Goal: Task Accomplishment & Management: Complete application form

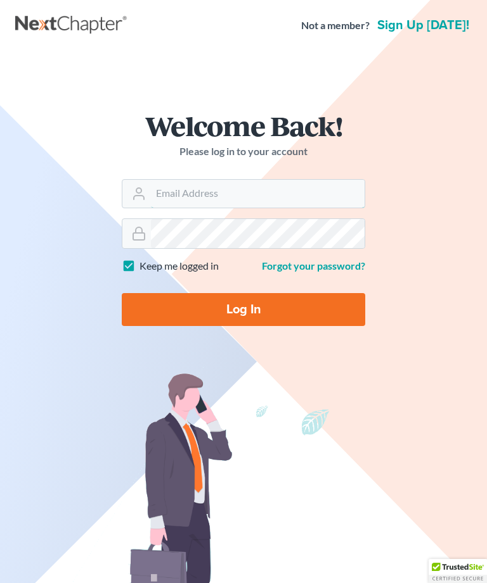
click at [190, 200] on input "Email Address" at bounding box center [257, 194] width 213 height 28
type input "[EMAIL_ADDRESS][DOMAIN_NAME]"
click at [255, 309] on input "Log In" at bounding box center [243, 309] width 243 height 33
type input "Thinking..."
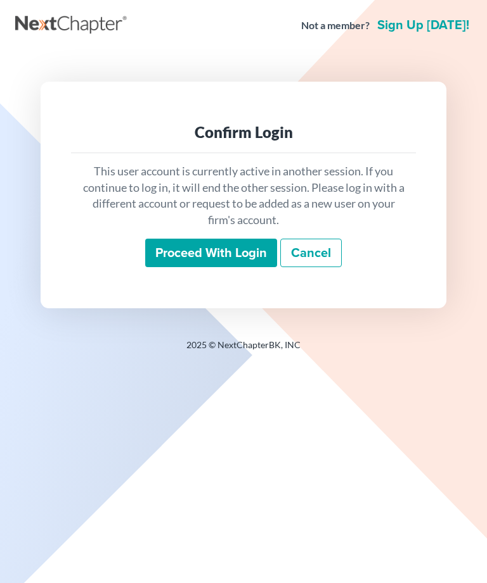
click at [216, 252] on input "Proceed with login" at bounding box center [211, 253] width 132 height 29
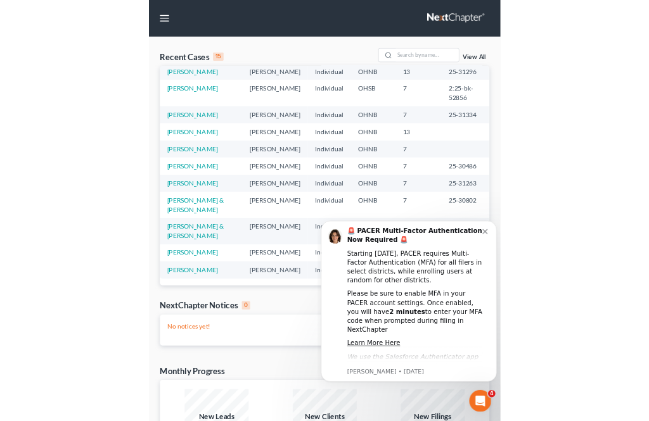
scroll to position [162, 0]
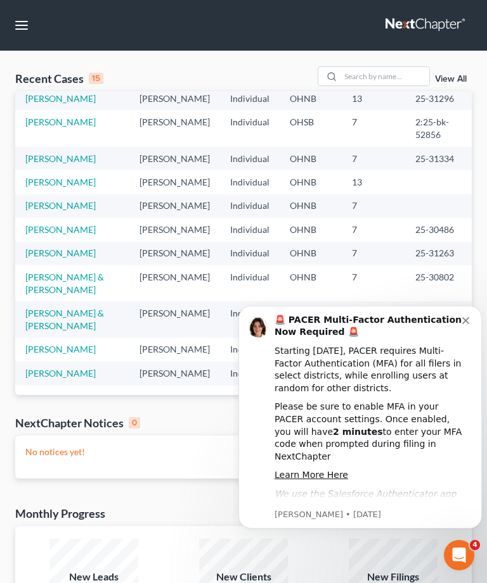
click at [65, 188] on link "Flowers, Deon" at bounding box center [60, 182] width 70 height 11
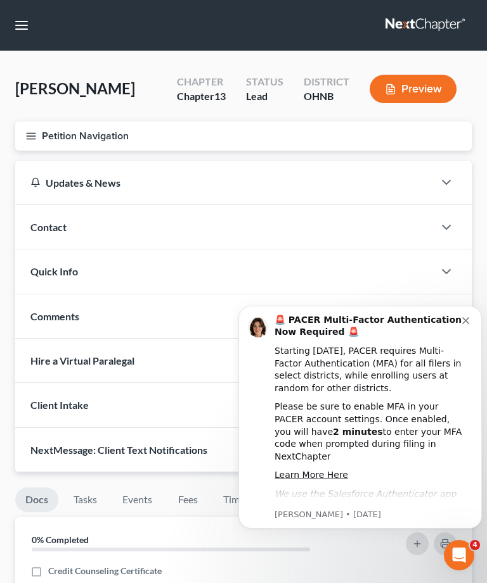
click at [469, 323] on button "Dismiss notification" at bounding box center [467, 319] width 10 height 10
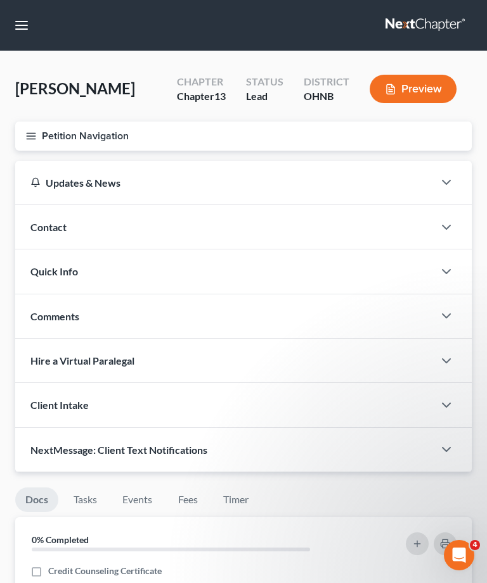
click at [34, 139] on line "button" at bounding box center [31, 139] width 9 height 0
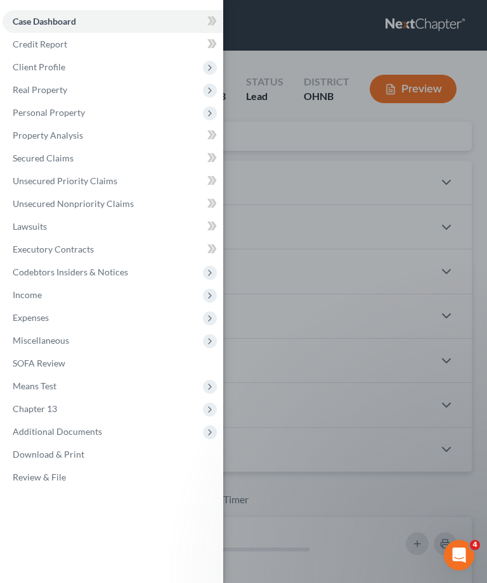
click at [46, 70] on span "Client Profile" at bounding box center [39, 66] width 53 height 11
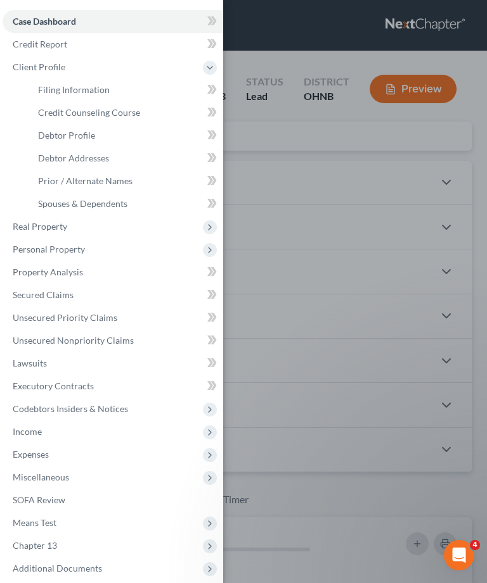
click at [75, 137] on span "Debtor Profile" at bounding box center [66, 135] width 57 height 11
select select "0"
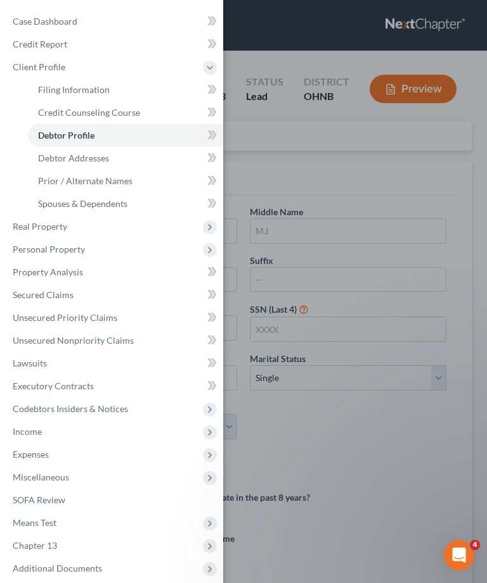
click at [338, 413] on div "Case Dashboard Payments Invoices Payments Payments Credit Report Client Profile" at bounding box center [243, 291] width 487 height 583
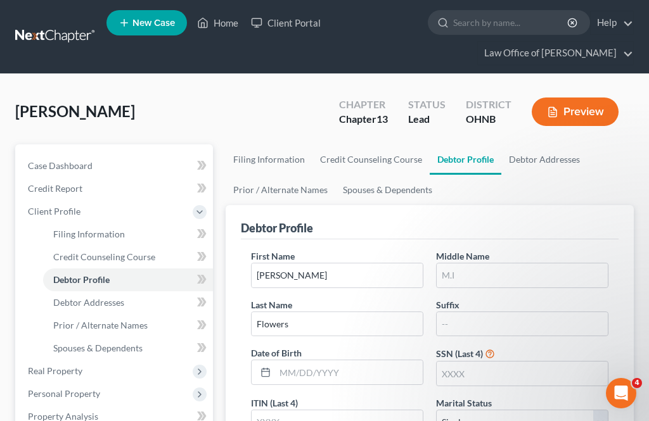
click at [103, 306] on span "Debtor Addresses" at bounding box center [88, 302] width 71 height 11
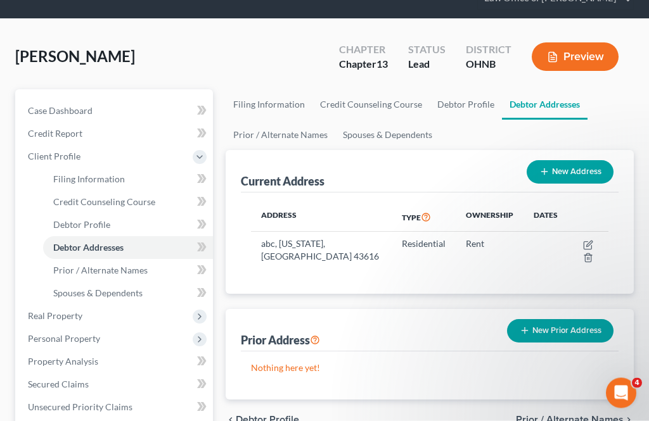
scroll to position [60, 0]
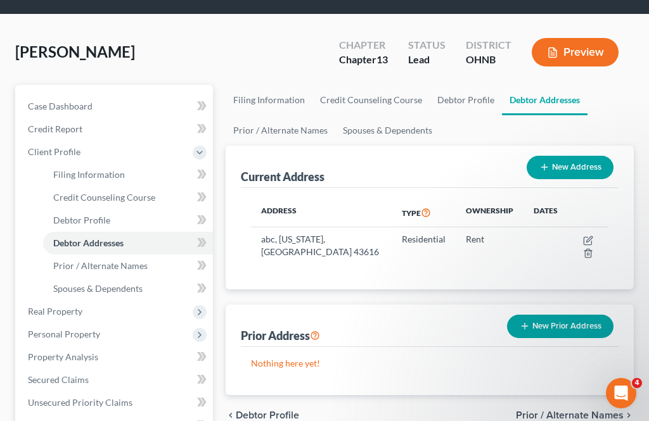
click at [112, 295] on link "Spouses & Dependents" at bounding box center [128, 288] width 170 height 23
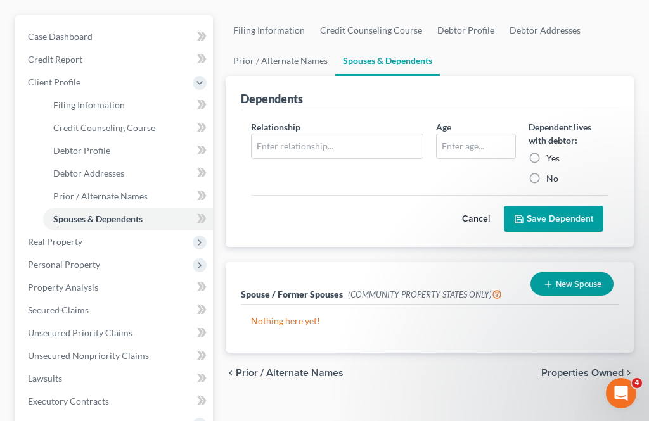
scroll to position [193, 0]
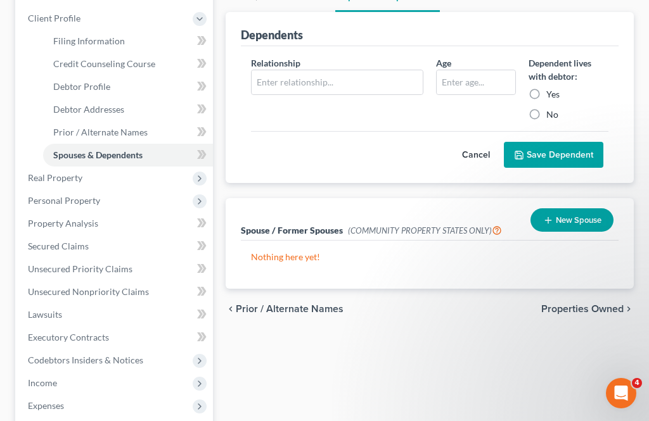
click at [50, 389] on span "Income" at bounding box center [115, 383] width 195 height 23
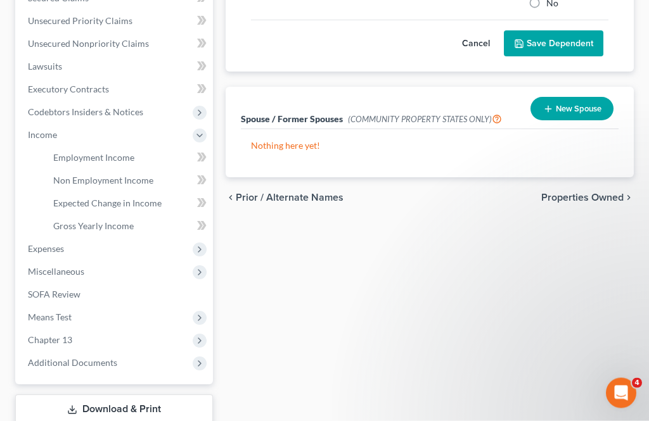
scroll to position [306, 0]
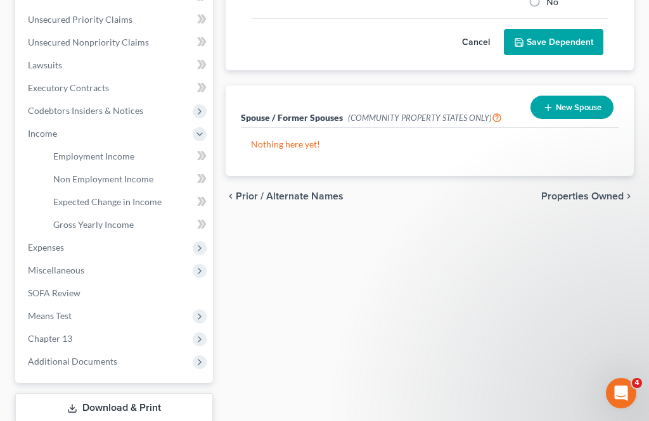
click at [109, 162] on link "Employment Income" at bounding box center [128, 156] width 170 height 23
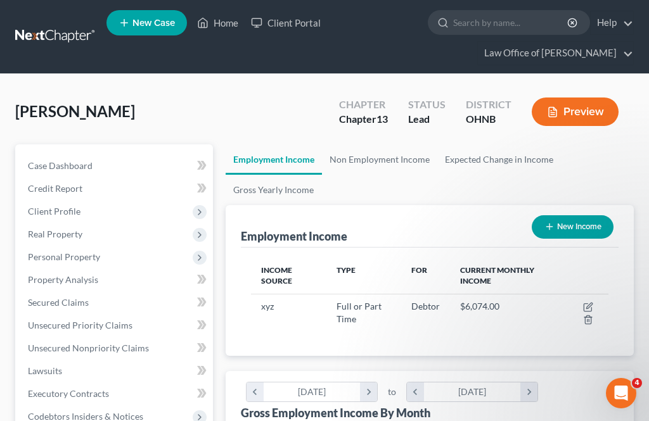
scroll to position [179, 383]
click at [486, 302] on icon "button" at bounding box center [588, 307] width 10 height 10
select select "0"
select select "36"
select select "0"
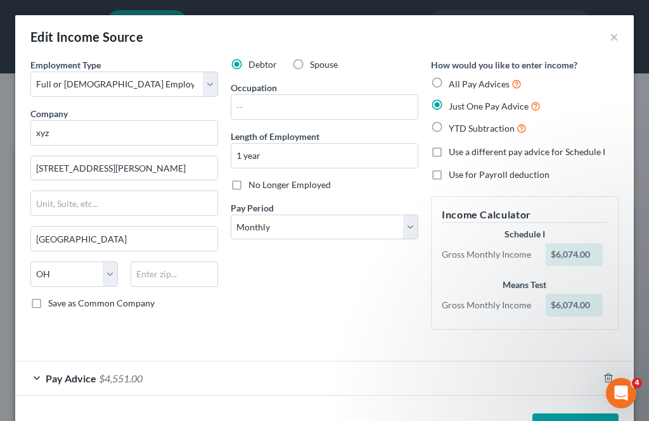
click at [44, 376] on div "Pay Advice $4,551.00" at bounding box center [306, 379] width 583 height 34
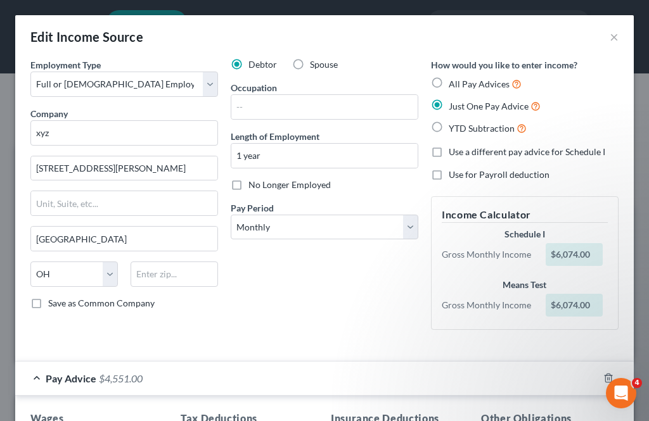
scroll to position [156, 0]
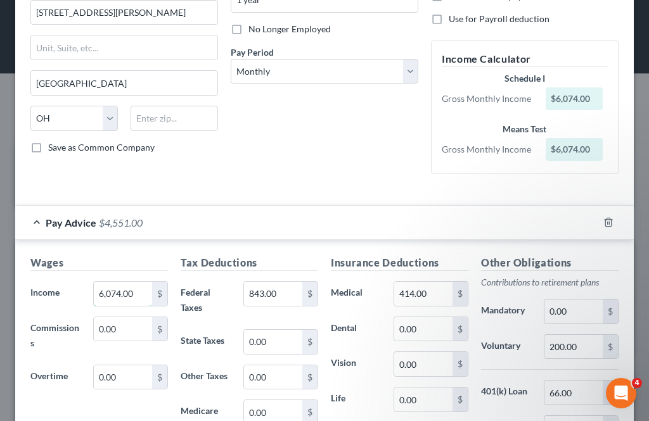
click at [144, 291] on input "6,074.00" at bounding box center [123, 294] width 58 height 24
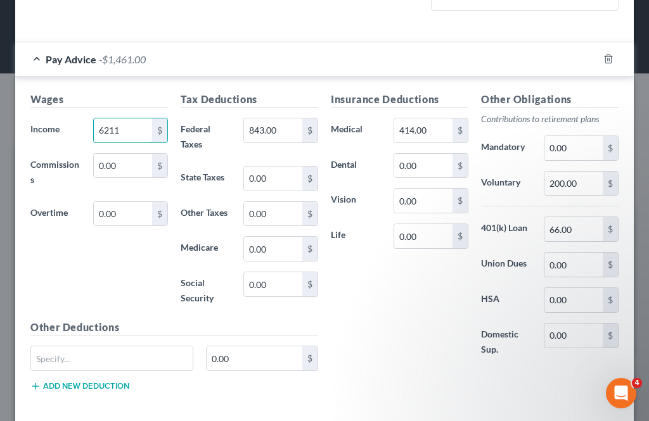
type input "6,211"
click at [291, 128] on input "843.00" at bounding box center [273, 130] width 58 height 24
type input "1,780"
click at [416, 134] on input "414.00" at bounding box center [423, 130] width 58 height 24
type input "255"
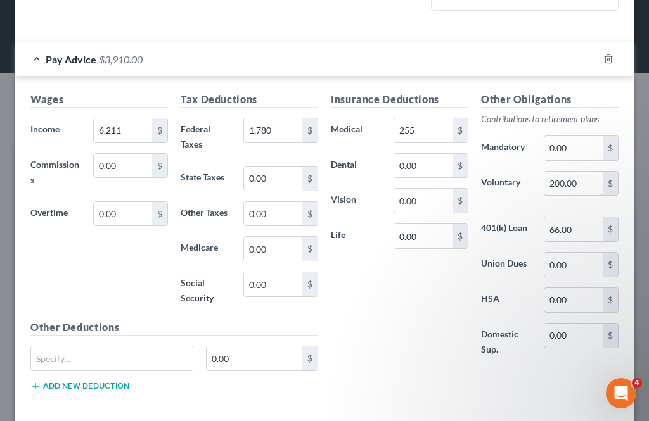
click at [486, 181] on input "200.00" at bounding box center [573, 184] width 58 height 24
click at [486, 217] on input "66.00" at bounding box center [573, 229] width 58 height 24
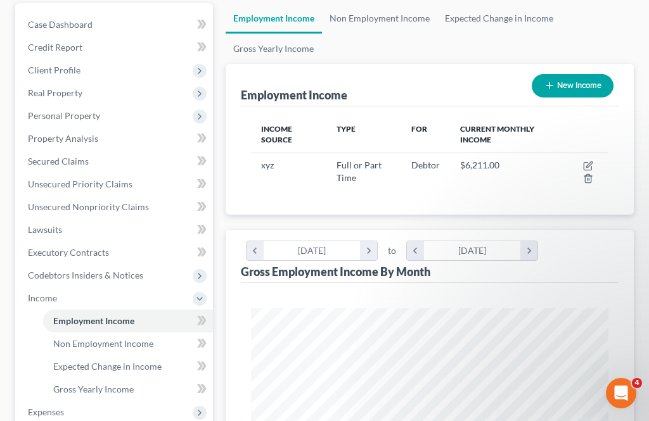
scroll to position [633333, 633129]
